Goal: Navigation & Orientation: Find specific page/section

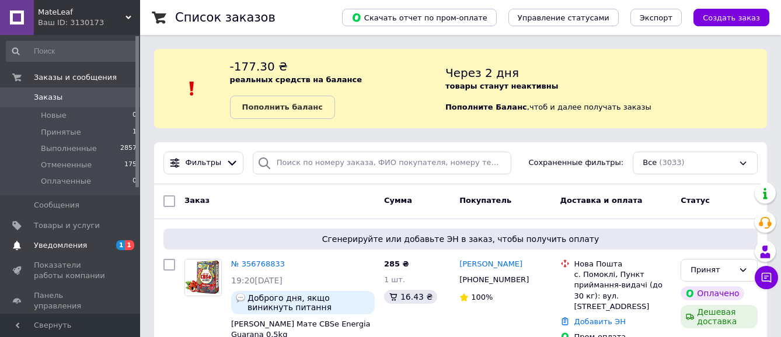
click at [79, 251] on span "Уведомления" at bounding box center [60, 245] width 53 height 11
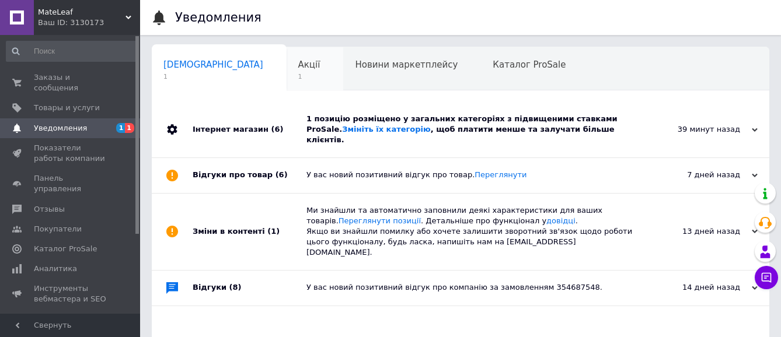
click at [287, 65] on div "Акції 1" at bounding box center [315, 69] width 57 height 44
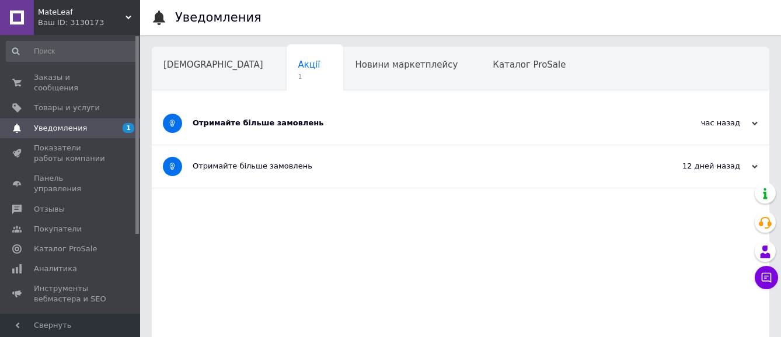
click at [261, 119] on div "Отримайте більше замовлень" at bounding box center [417, 123] width 448 height 11
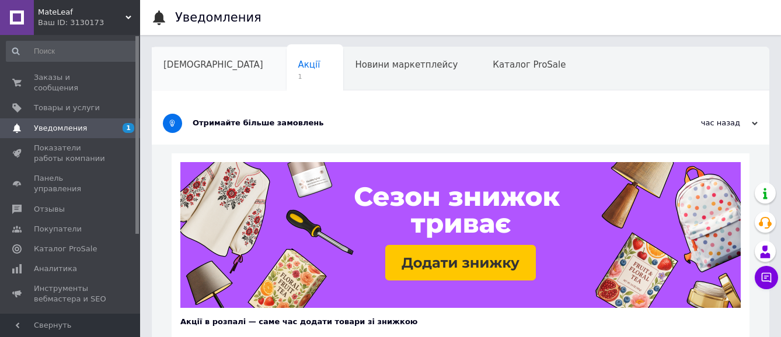
click at [179, 64] on span "[DEMOGRAPHIC_DATA]" at bounding box center [213, 65] width 100 height 11
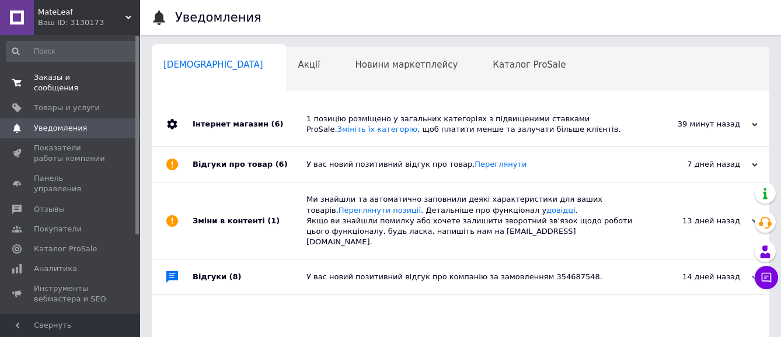
click at [68, 86] on span "Заказы и сообщения" at bounding box center [71, 82] width 74 height 21
